Goal: Transaction & Acquisition: Purchase product/service

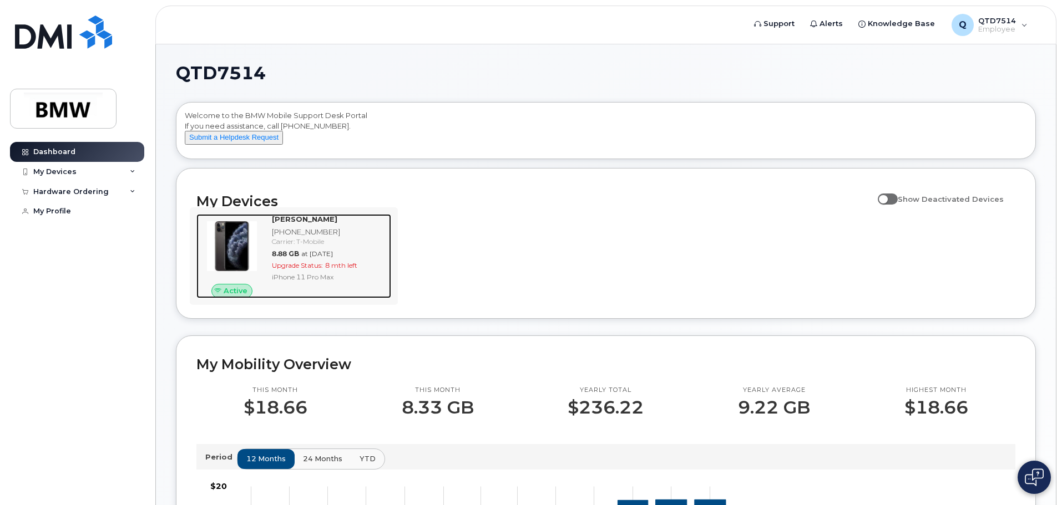
click at [233, 259] on img at bounding box center [231, 246] width 53 height 53
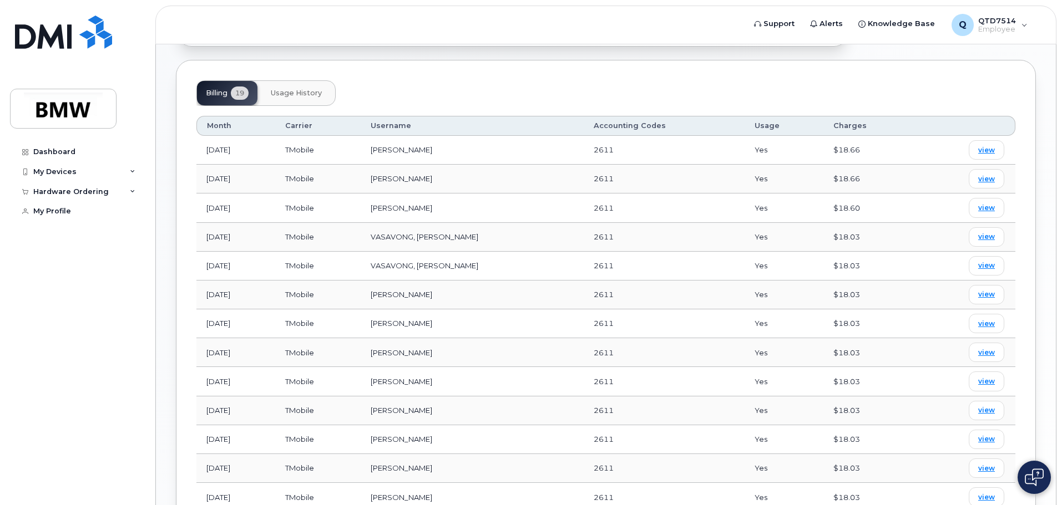
scroll to position [316, 0]
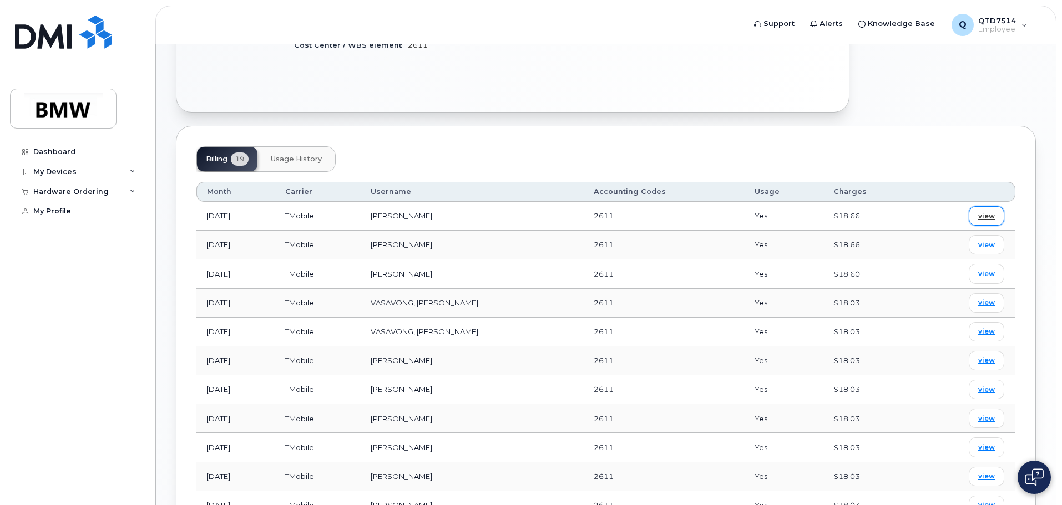
click at [989, 219] on span "view" at bounding box center [986, 216] width 17 height 10
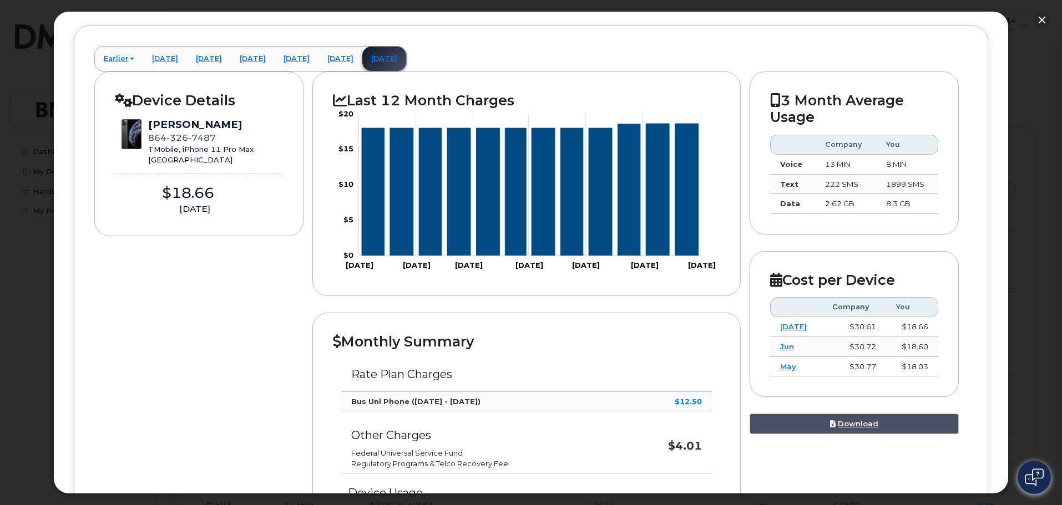
scroll to position [55, 0]
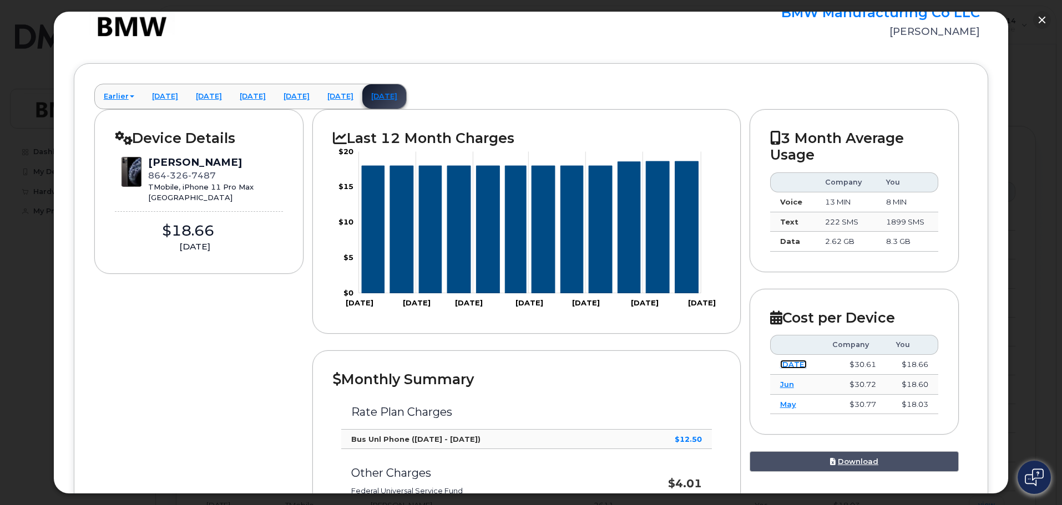
click at [780, 364] on link "Jul" at bounding box center [793, 364] width 27 height 9
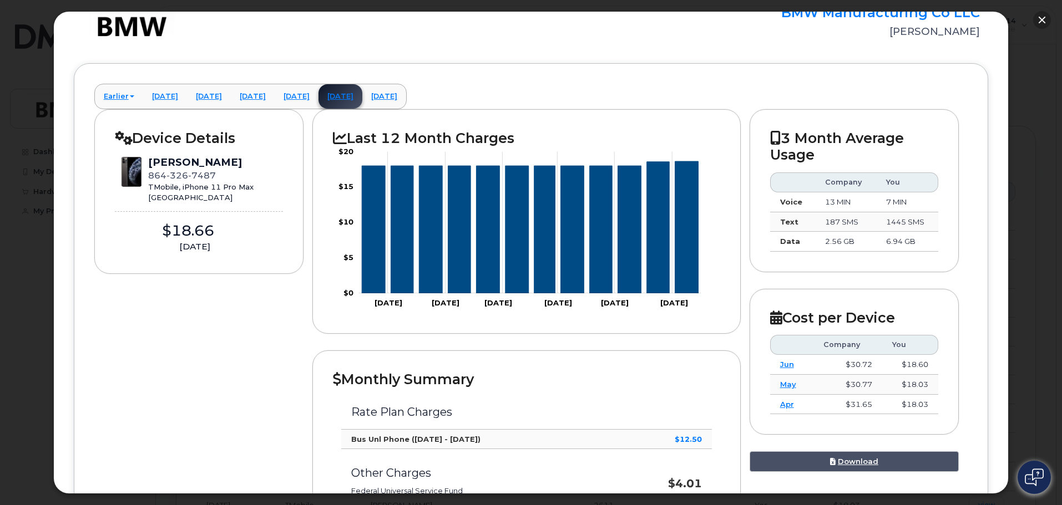
click at [1038, 18] on button "button" at bounding box center [1042, 20] width 18 height 18
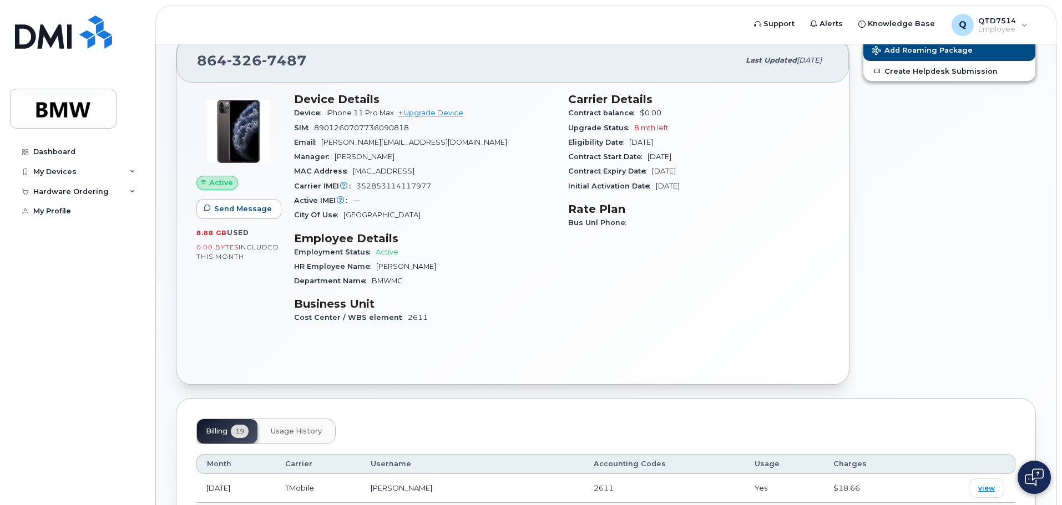
scroll to position [0, 0]
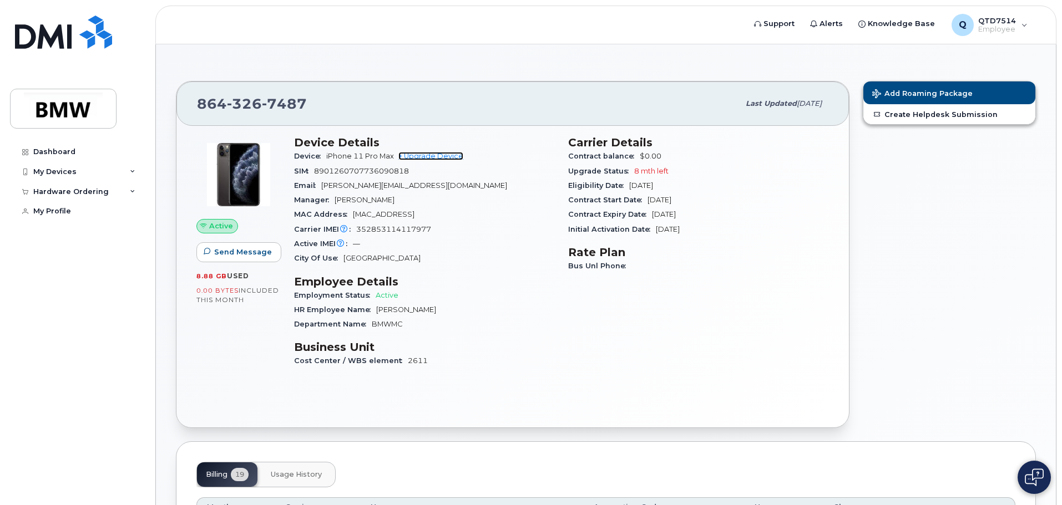
click at [420, 154] on link "+ Upgrade Device" at bounding box center [430, 156] width 65 height 8
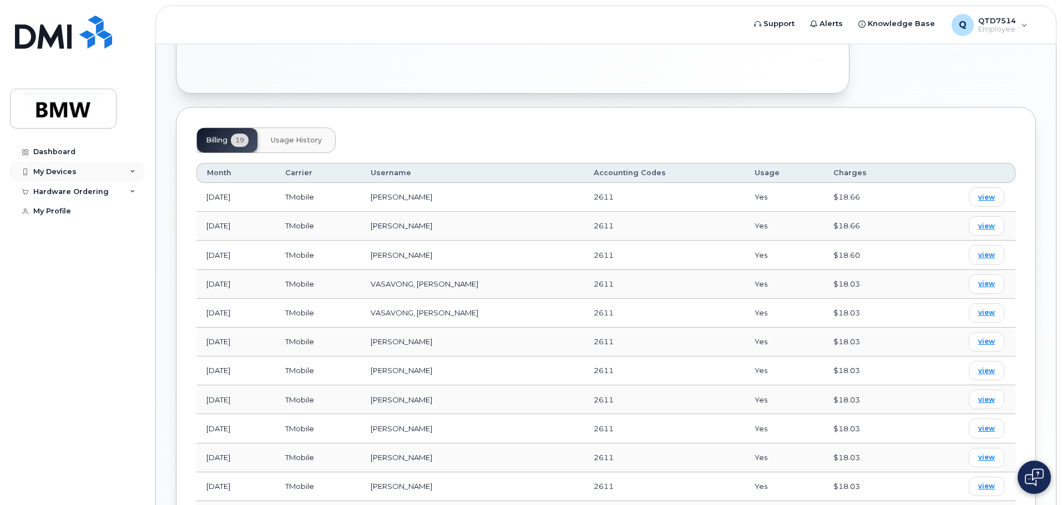
scroll to position [222, 0]
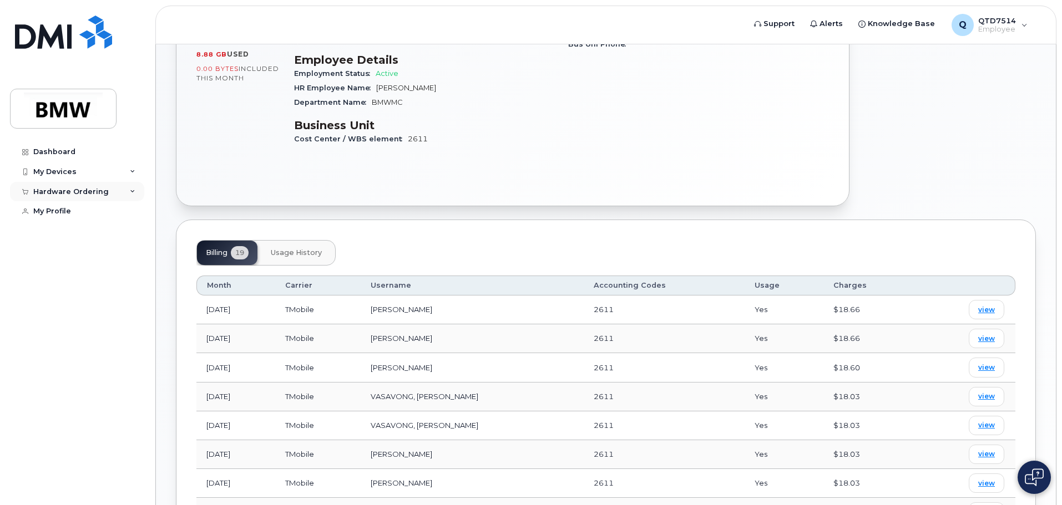
click at [130, 186] on div "Hardware Ordering" at bounding box center [77, 192] width 134 height 20
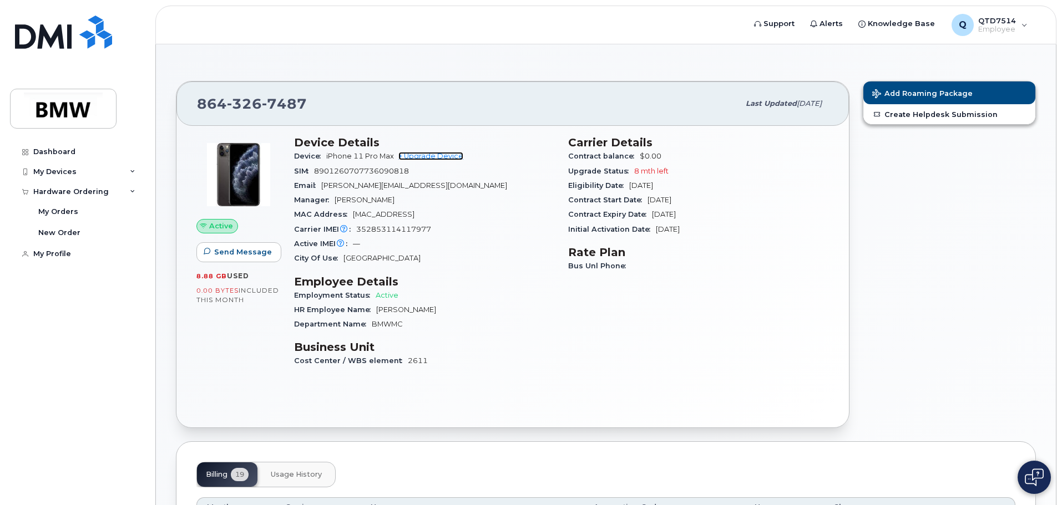
click at [416, 156] on link "+ Upgrade Device" at bounding box center [430, 156] width 65 height 8
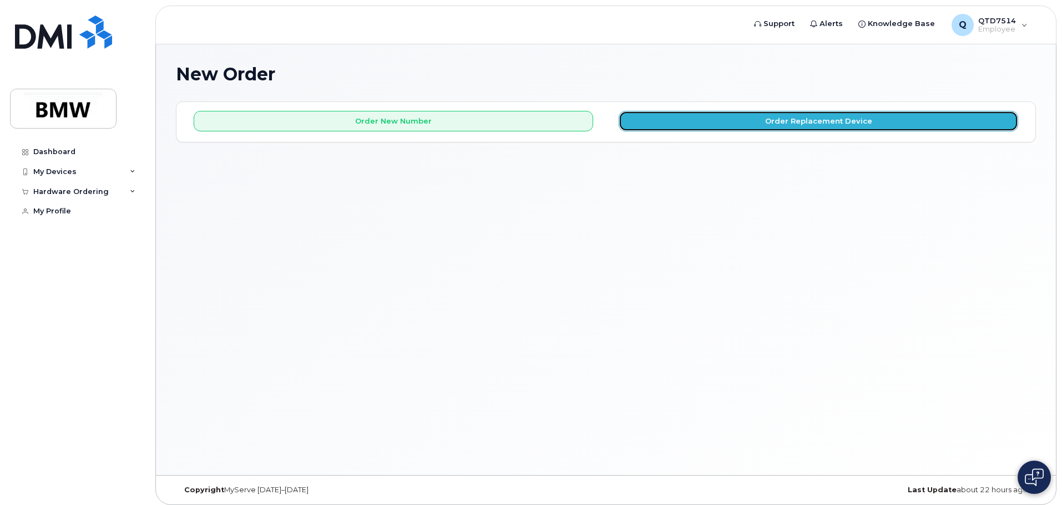
click at [771, 114] on button "Order Replacement Device" at bounding box center [817, 121] width 399 height 21
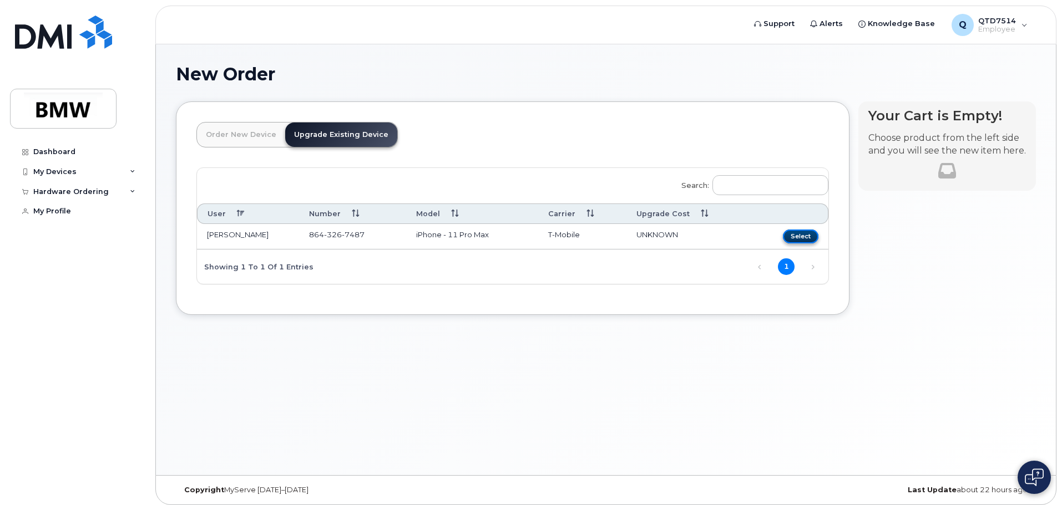
click at [806, 238] on button "Select" at bounding box center [800, 237] width 35 height 14
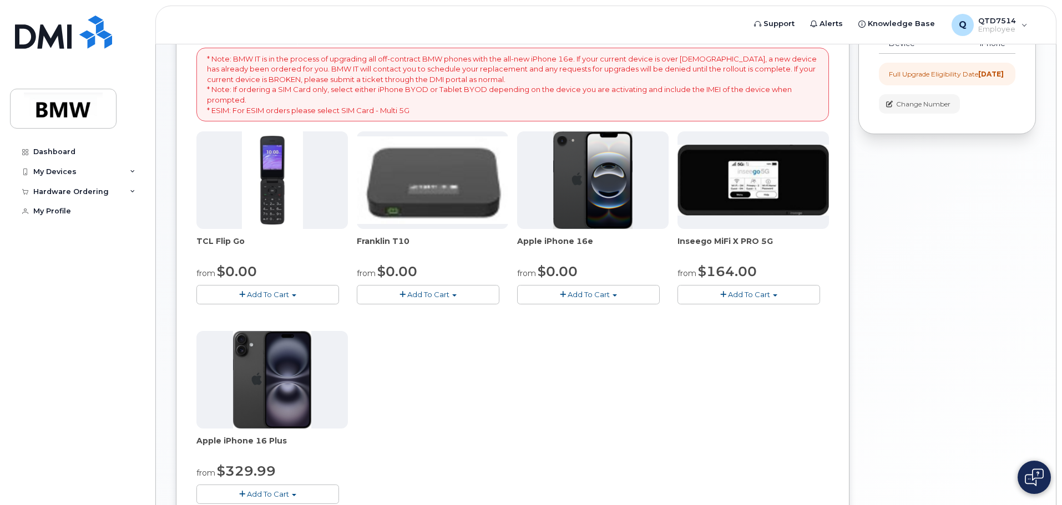
scroll to position [222, 0]
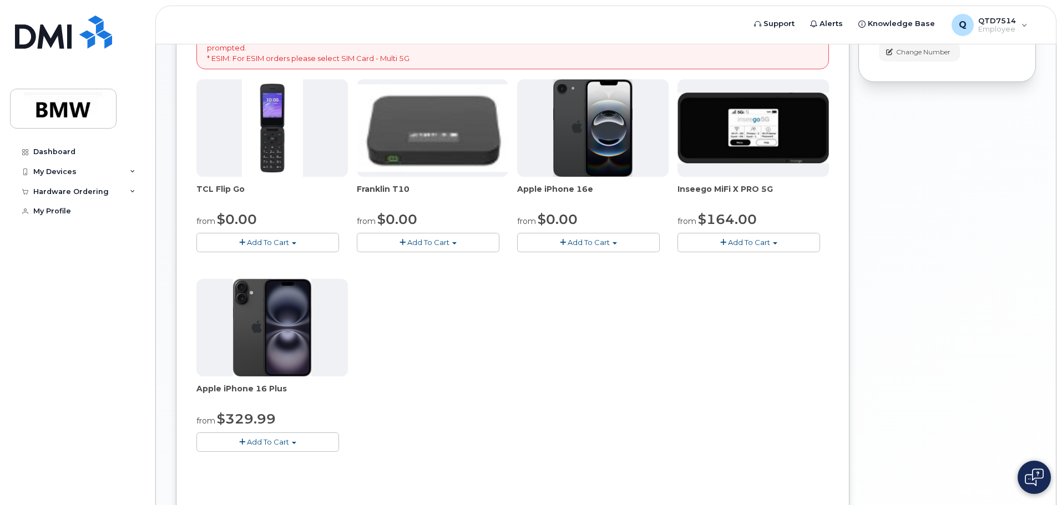
click at [616, 243] on span "button" at bounding box center [614, 243] width 4 height 2
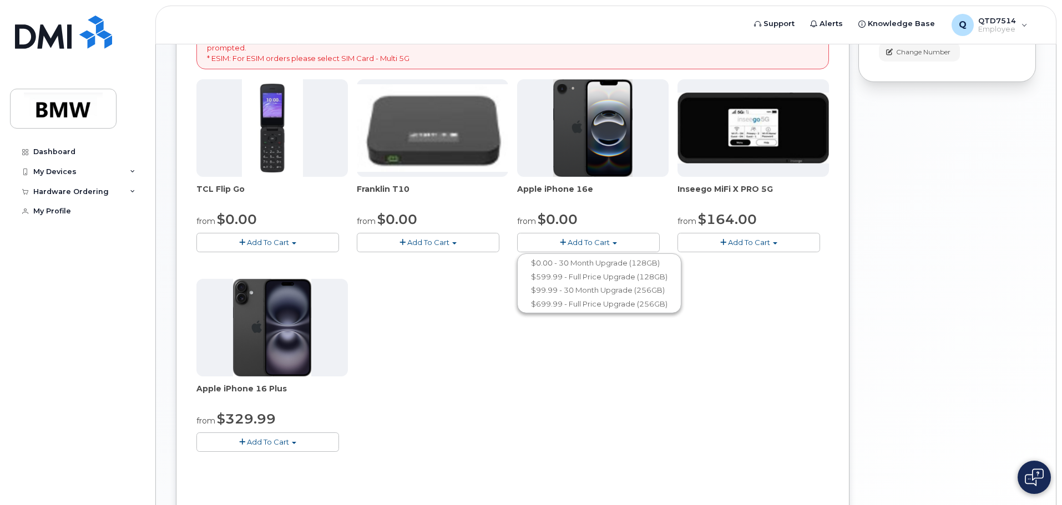
click at [296, 444] on span "button" at bounding box center [294, 443] width 4 height 2
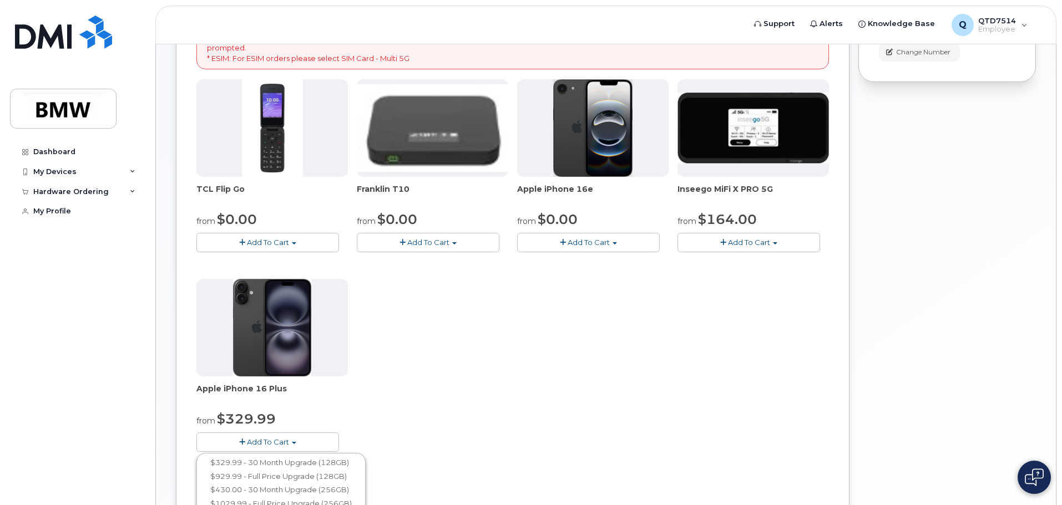
click at [481, 357] on div "TCL Flip Go from $0.00 Add To Cart $0.00 - 30 month Upgrade $96.00 - Full Price…" at bounding box center [512, 274] width 632 height 390
click at [293, 445] on button "Add To Cart" at bounding box center [267, 442] width 143 height 19
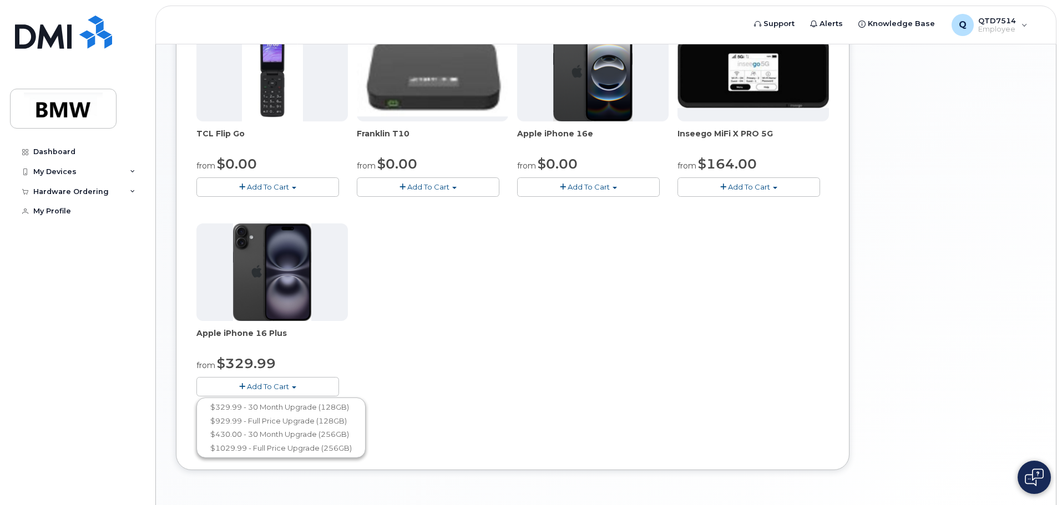
click at [616, 187] on span "button" at bounding box center [614, 188] width 4 height 2
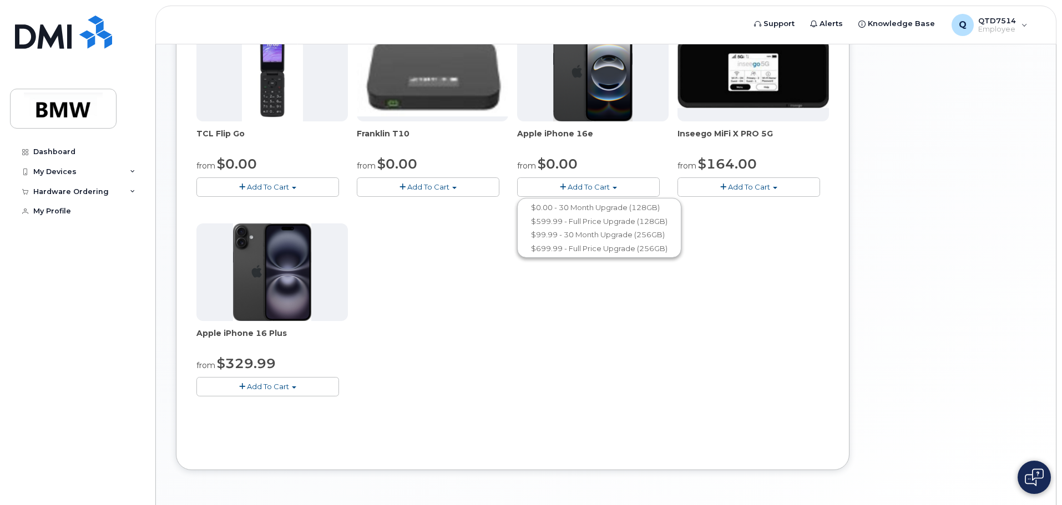
click at [295, 388] on span "button" at bounding box center [294, 388] width 4 height 2
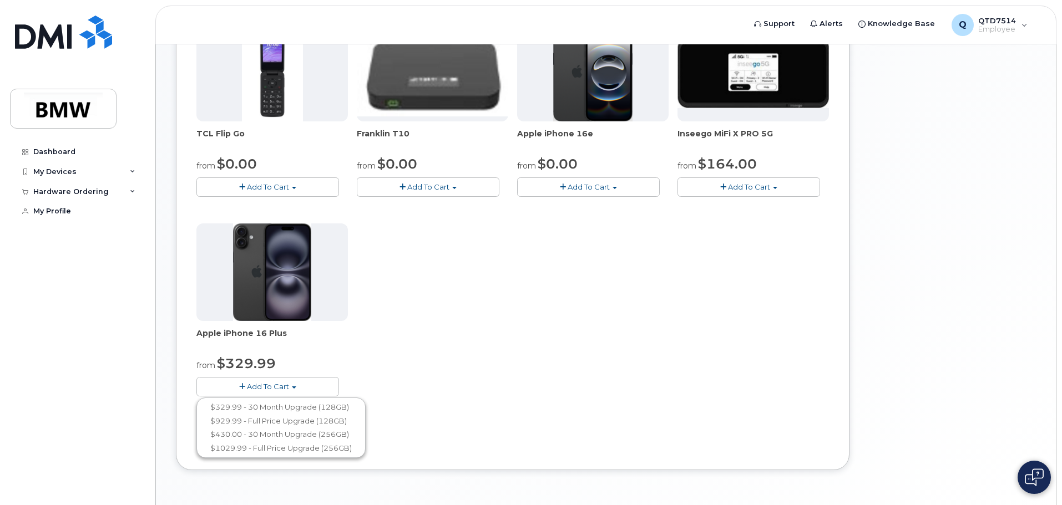
click at [428, 329] on div "TCL Flip Go from $0.00 Add To Cart $0.00 - 30 month Upgrade $96.00 - Full Price…" at bounding box center [512, 219] width 632 height 390
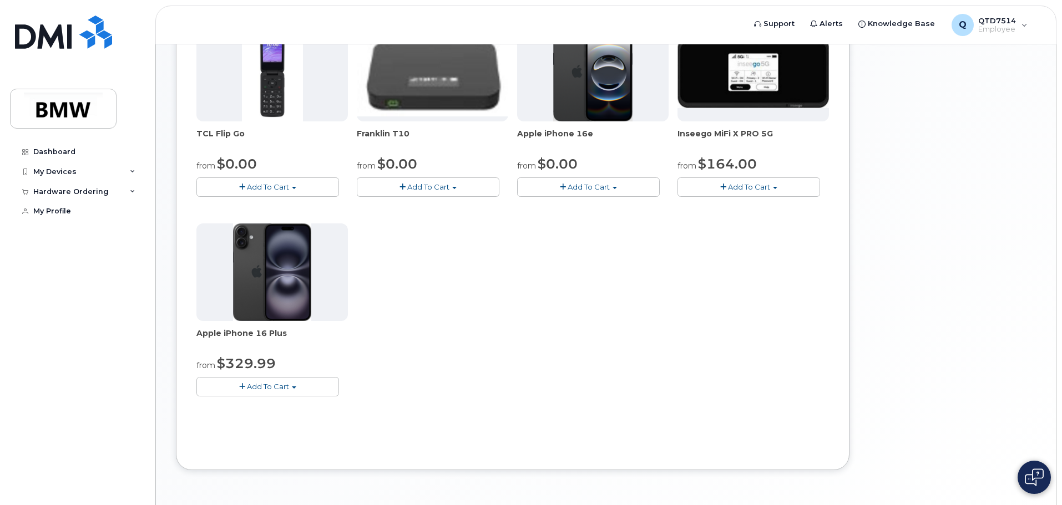
click at [616, 190] on button "Add To Cart" at bounding box center [588, 186] width 143 height 19
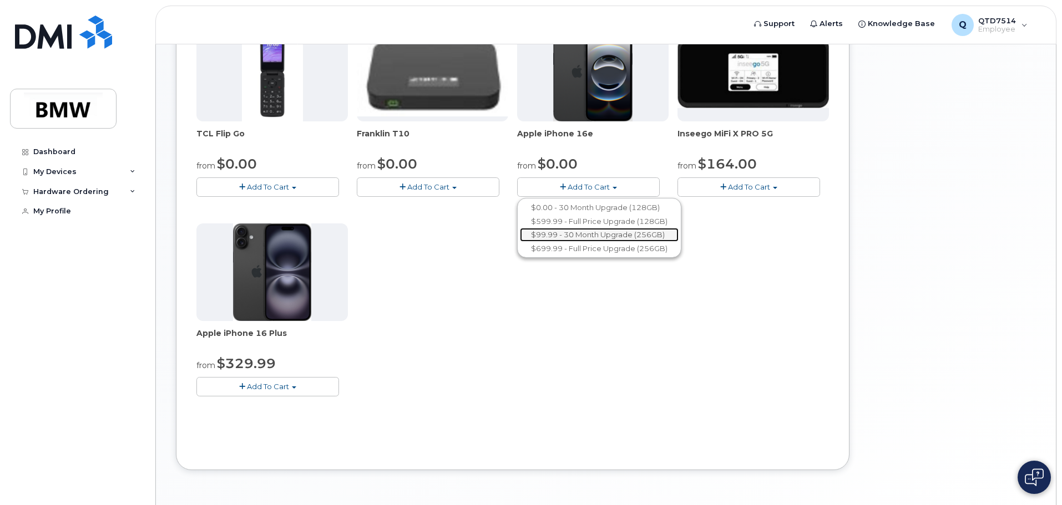
click at [601, 238] on link "$99.99 - 30 Month Upgrade (256GB)" at bounding box center [599, 235] width 159 height 14
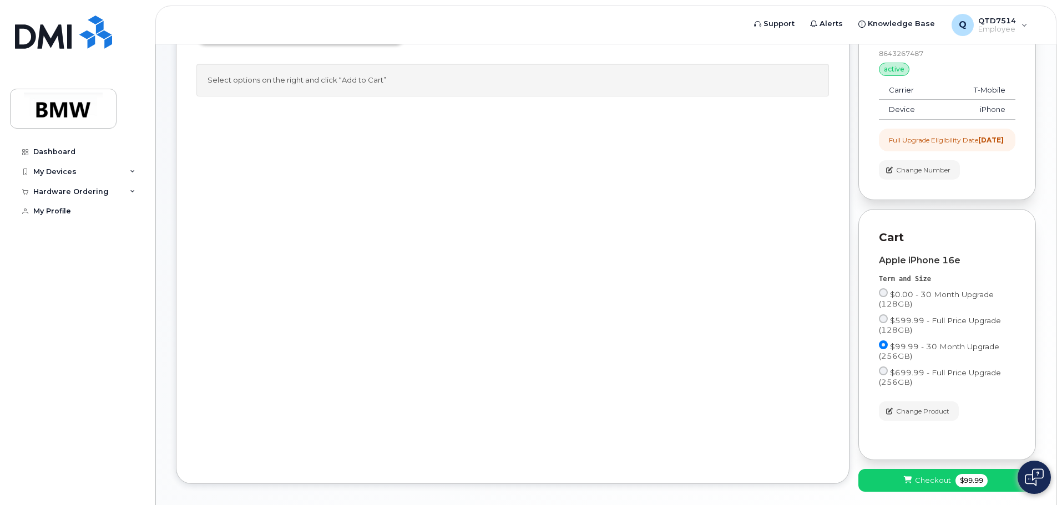
scroll to position [0, 0]
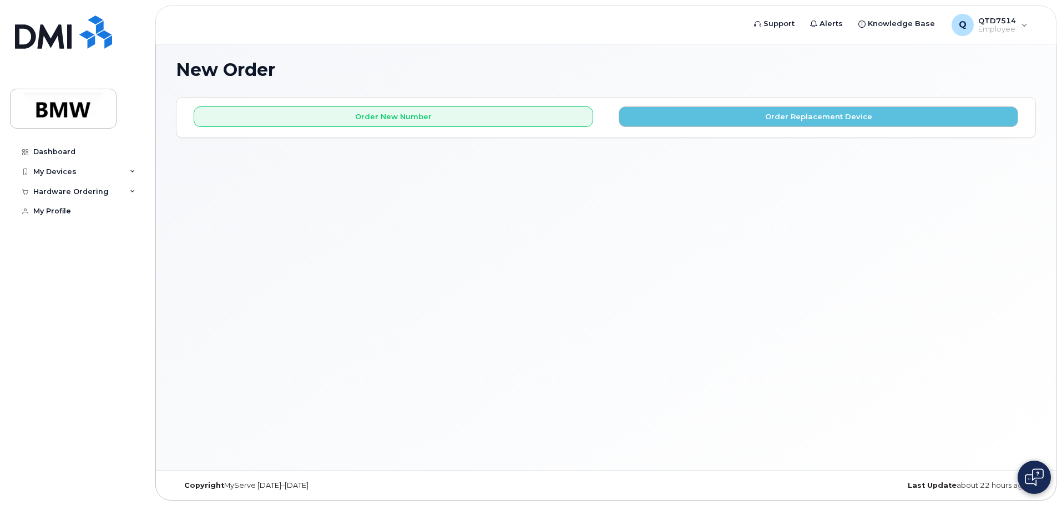
scroll to position [6, 0]
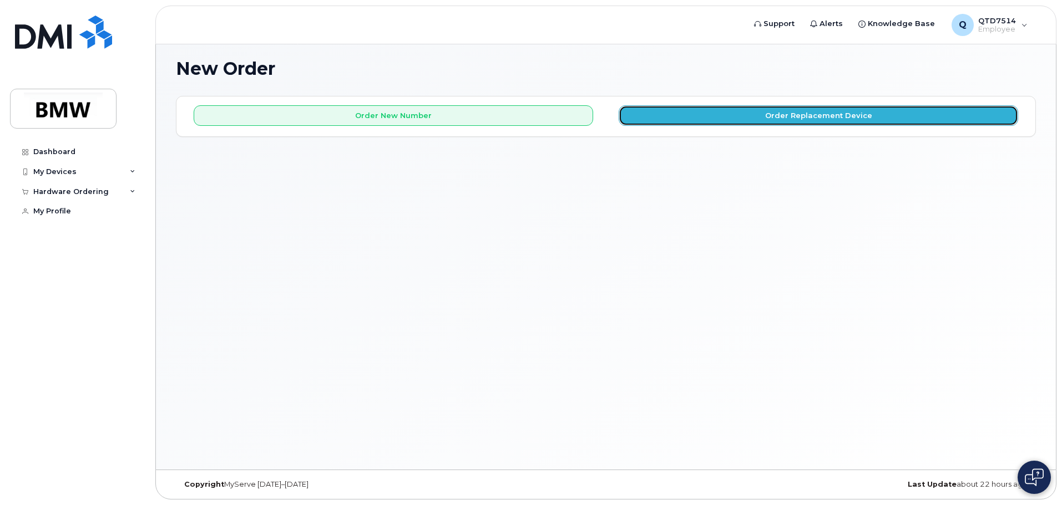
click at [809, 116] on button "Order Replacement Device" at bounding box center [817, 115] width 399 height 21
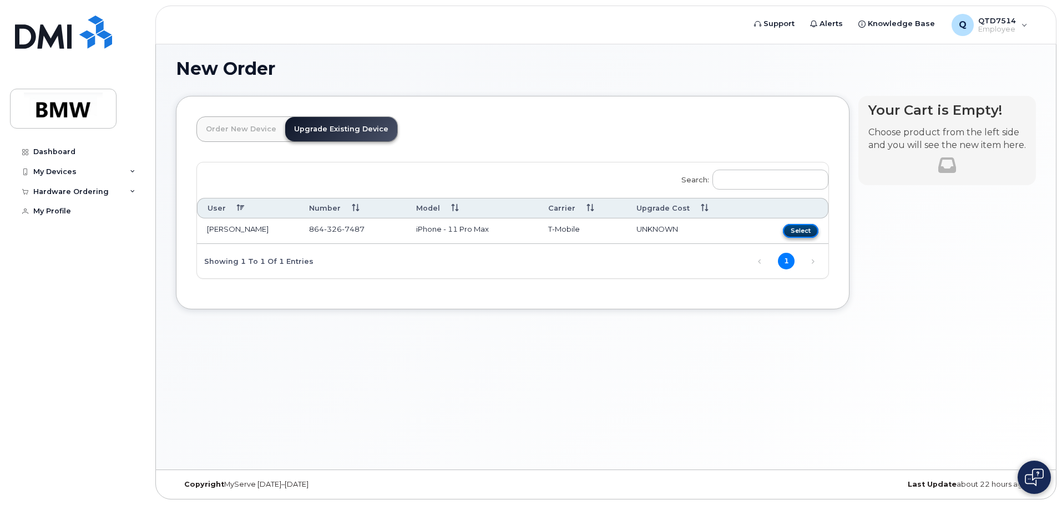
click at [810, 233] on button "Select" at bounding box center [800, 231] width 35 height 14
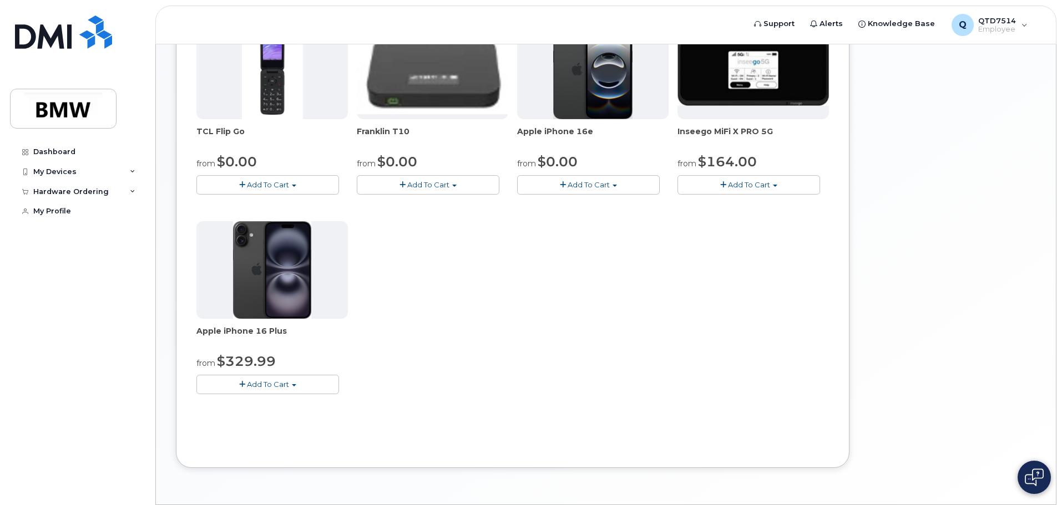
scroll to position [283, 0]
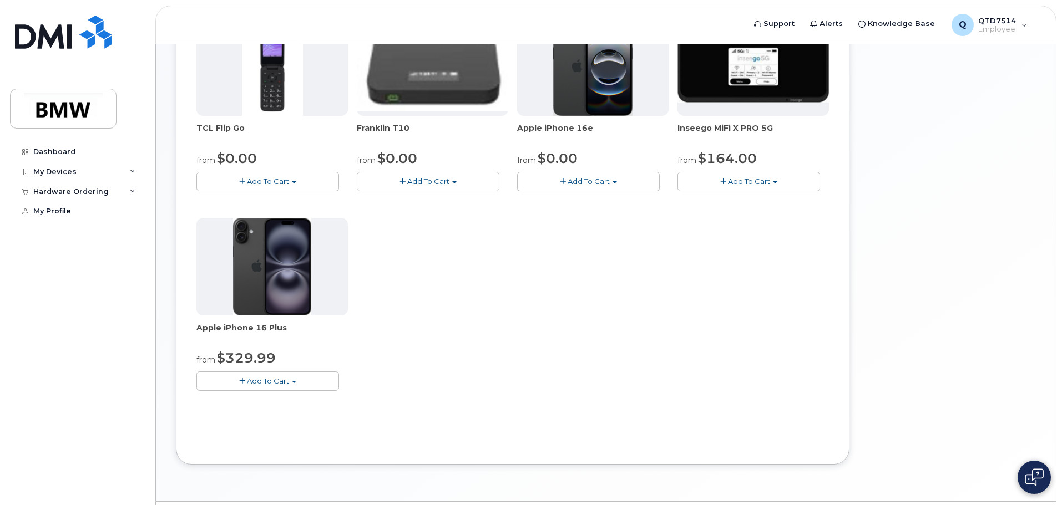
click at [556, 119] on div "Apple iPhone 16e from $0.00 Add To Cart $0.00 - 30 Month Upgrade (128GB) $599.9…" at bounding box center [592, 104] width 151 height 173
click at [593, 83] on img at bounding box center [593, 67] width 80 height 98
drag, startPoint x: 547, startPoint y: 159, endPoint x: 529, endPoint y: 158, distance: 17.8
click at [546, 159] on span "$0.00" at bounding box center [557, 158] width 40 height 16
click at [529, 158] on small "from" at bounding box center [526, 160] width 19 height 10
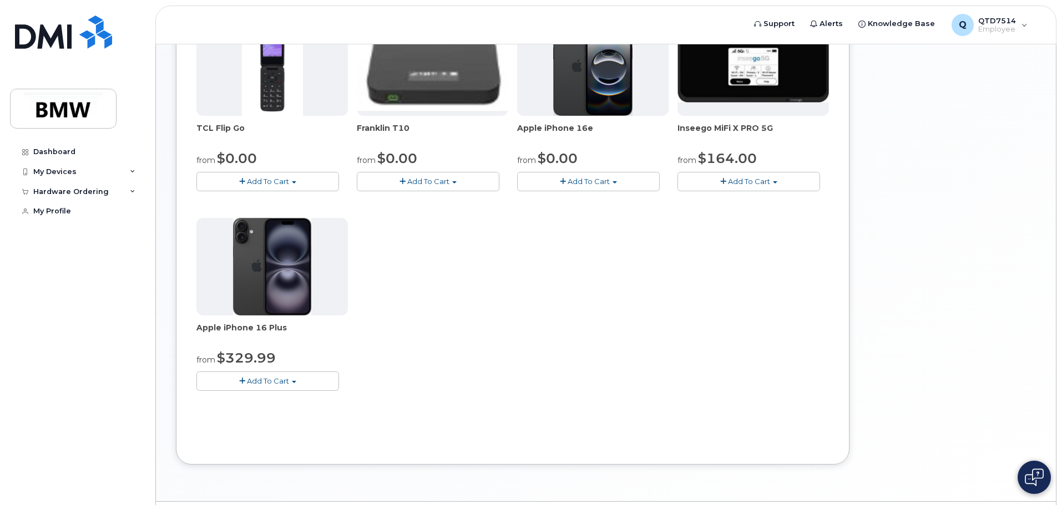
click at [612, 180] on button "Add To Cart" at bounding box center [588, 181] width 143 height 19
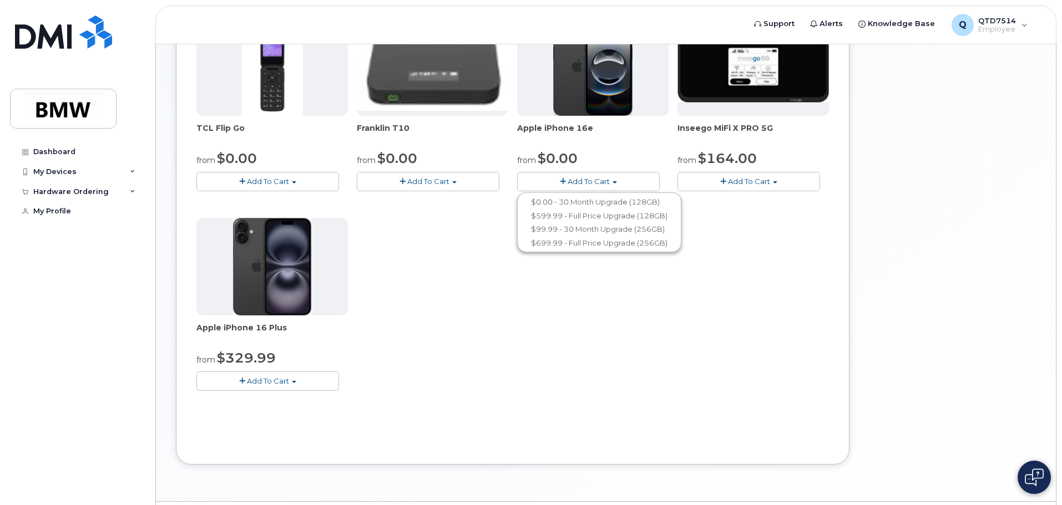
click at [534, 287] on div "TCL Flip Go from $0.00 Add To Cart $0.00 - 30 month Upgrade $96.00 - Full Price…" at bounding box center [512, 213] width 632 height 390
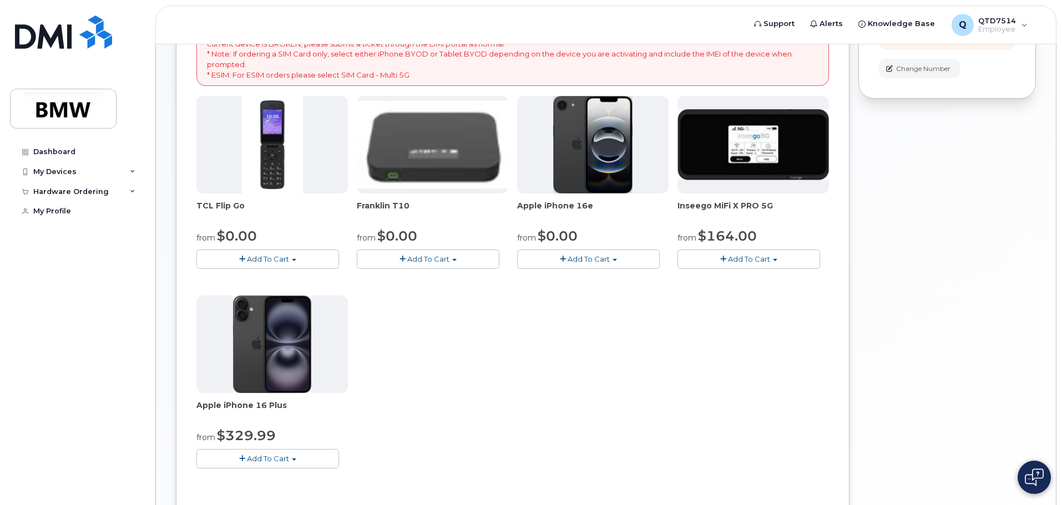
scroll to position [116, 0]
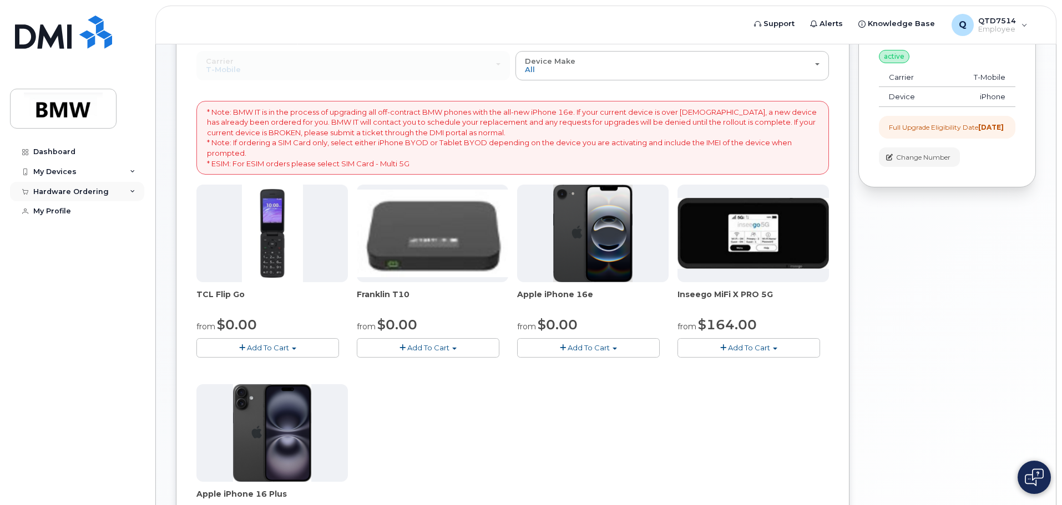
click at [131, 192] on icon at bounding box center [133, 192] width 6 height 6
click at [60, 235] on div "New Order" at bounding box center [59, 233] width 42 height 10
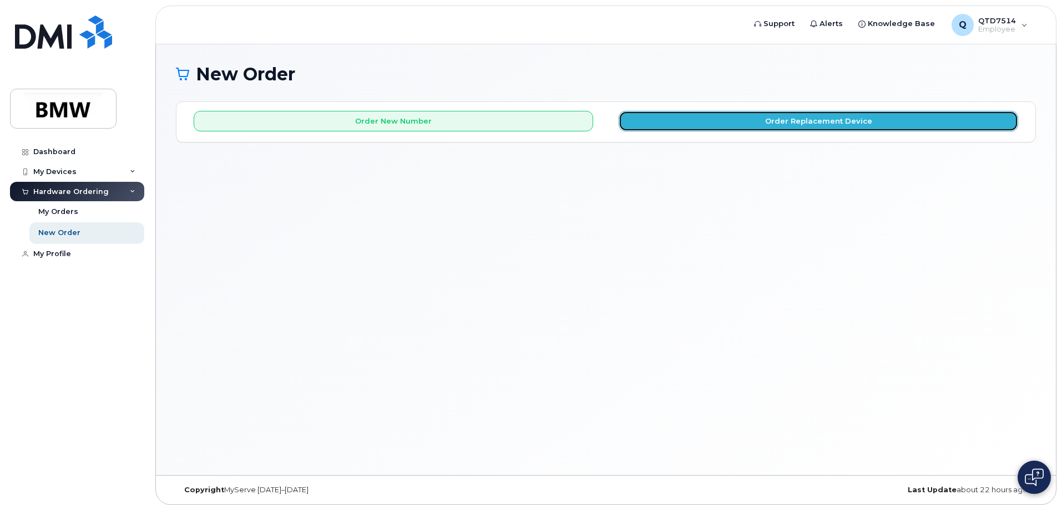
click at [767, 115] on button "Order Replacement Device" at bounding box center [817, 121] width 399 height 21
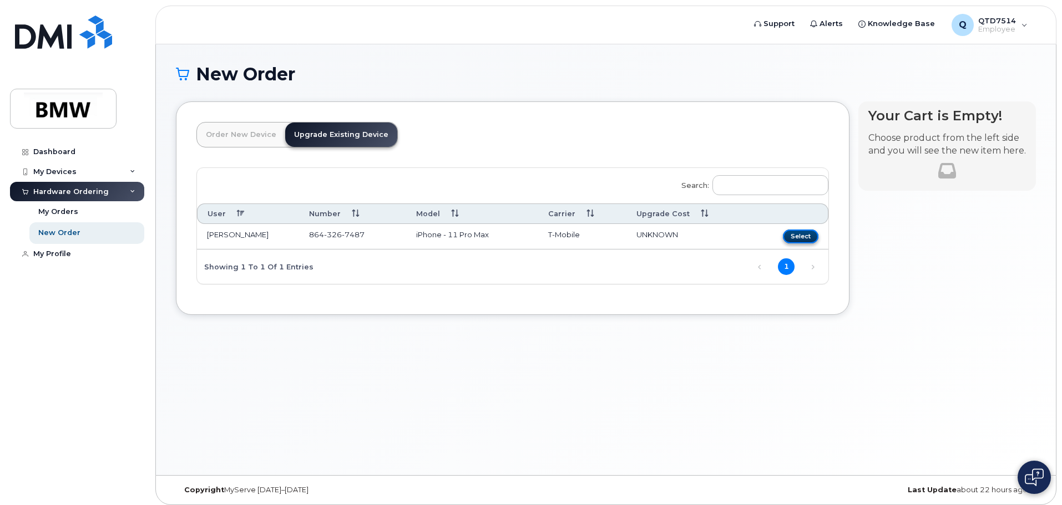
click at [790, 237] on button "Select" at bounding box center [800, 237] width 35 height 14
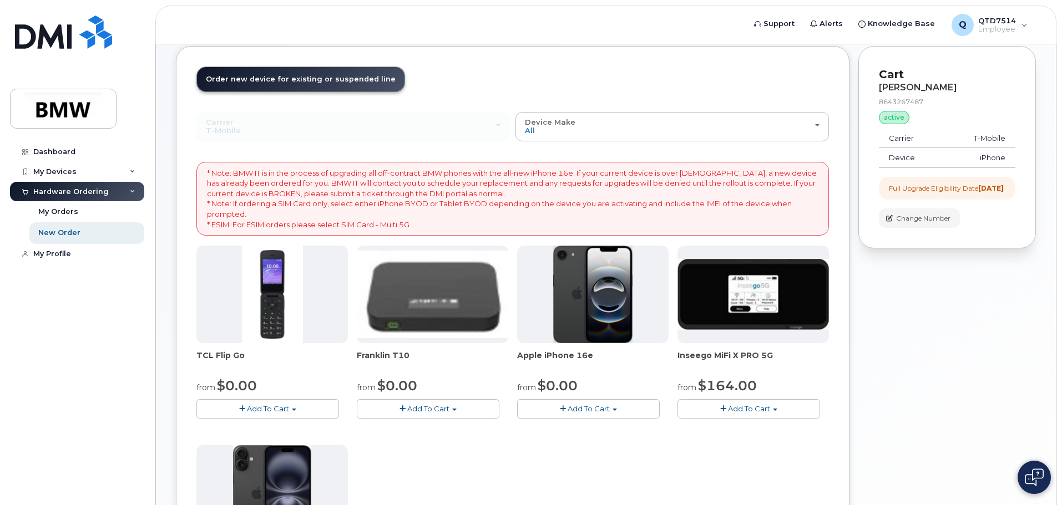
scroll to position [166, 0]
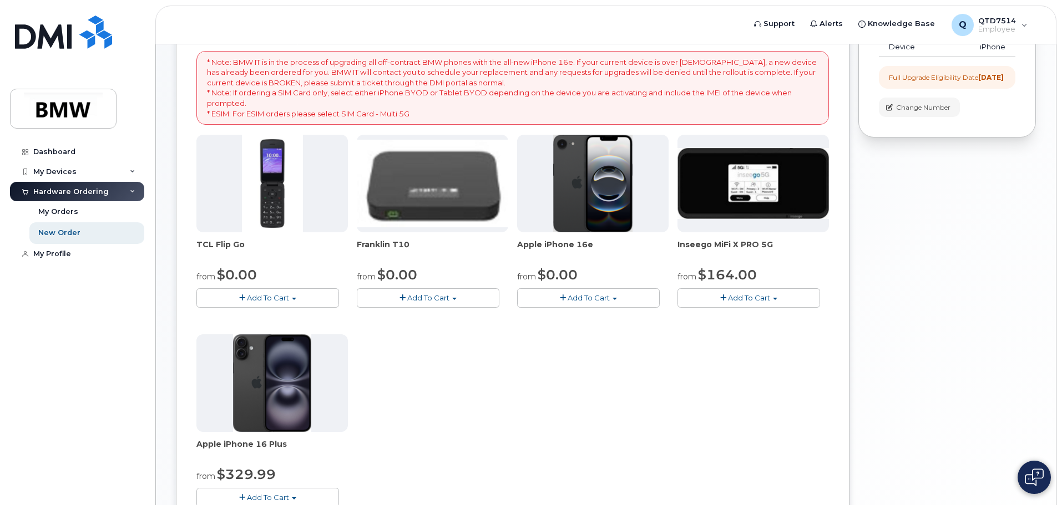
click at [581, 204] on img at bounding box center [593, 184] width 80 height 98
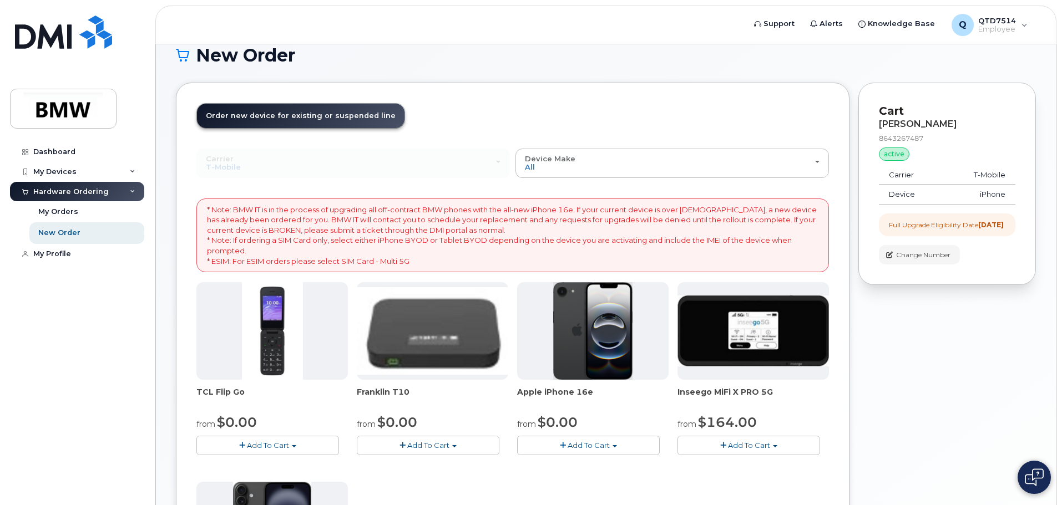
scroll to position [0, 0]
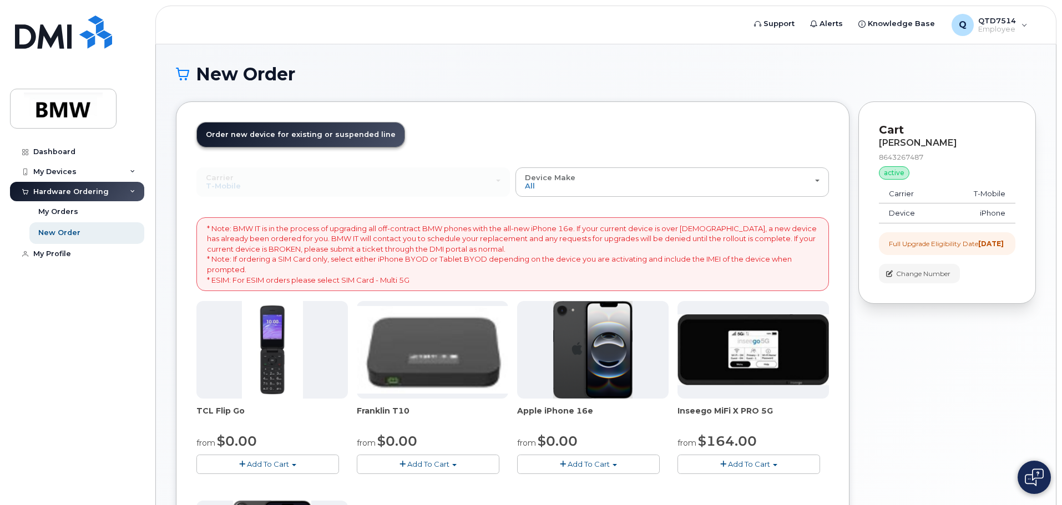
click at [616, 463] on button "Add To Cart" at bounding box center [588, 464] width 143 height 19
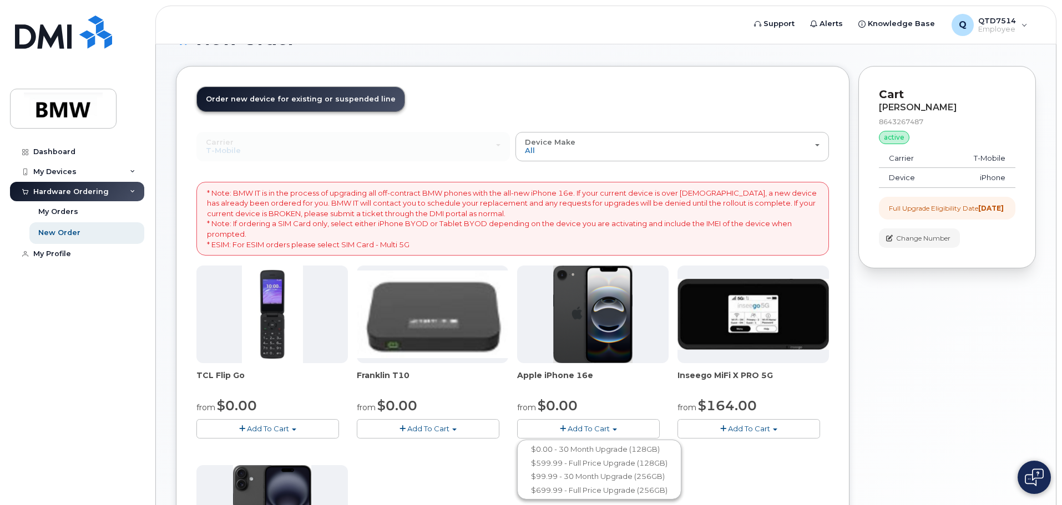
scroll to position [55, 0]
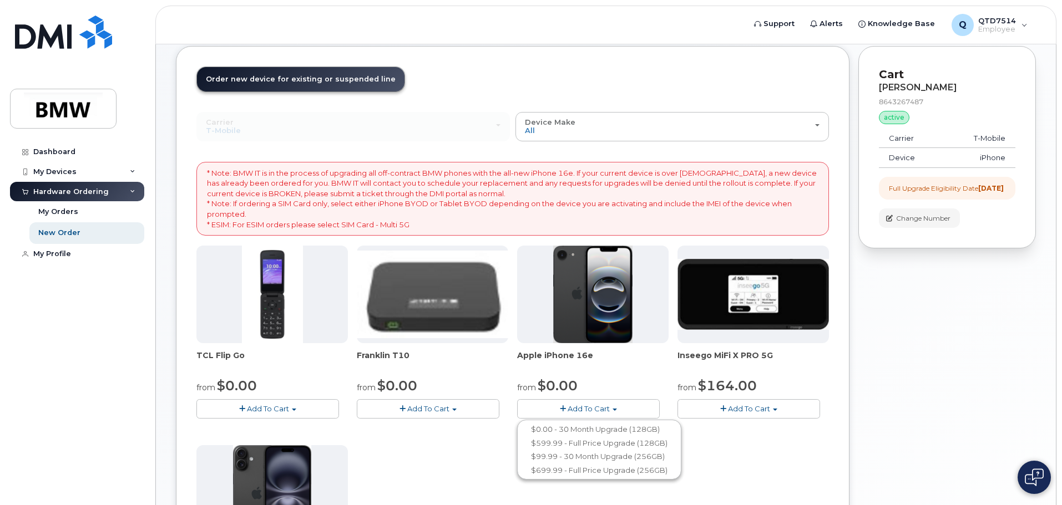
click at [720, 449] on div "TCL Flip Go from $0.00 Add To Cart $0.00 - 30 month Upgrade $96.00 - Full Price…" at bounding box center [512, 441] width 632 height 390
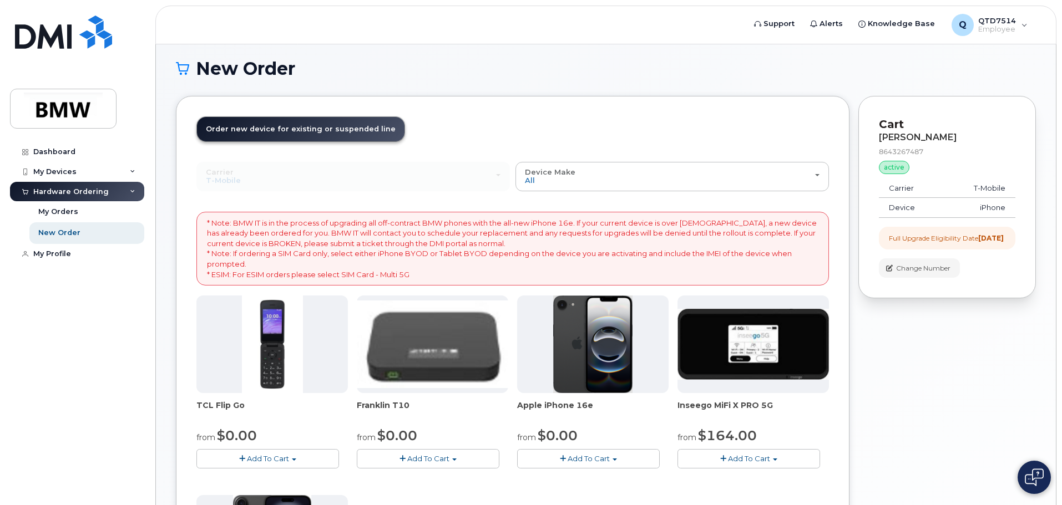
scroll to position [0, 0]
